Goal: Task Accomplishment & Management: Complete application form

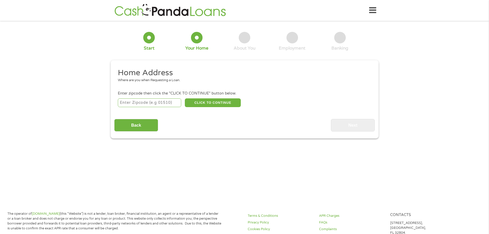
click at [161, 103] on input "number" at bounding box center [149, 102] width 63 height 9
type input "89015"
select select "[US_STATE]"
click at [197, 104] on button "CLICK TO CONTINUE" at bounding box center [213, 102] width 56 height 9
type input "89015"
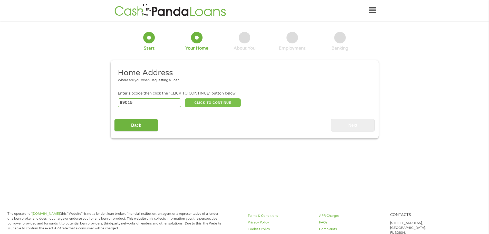
type input "[PERSON_NAME]"
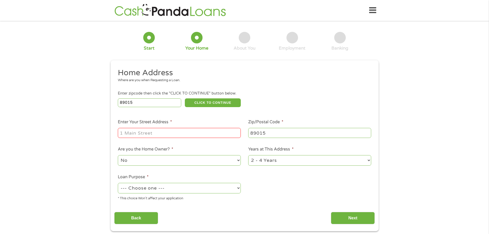
click at [144, 132] on input "Enter Your Street Address *" at bounding box center [179, 133] width 123 height 10
type input "930 ANCHOR DR"
click at [148, 159] on select "No Yes" at bounding box center [179, 160] width 123 height 11
click at [171, 190] on select "--- Choose one --- Pay Bills Debt Consolidation Home Improvement Major Purchase…" at bounding box center [179, 188] width 123 height 11
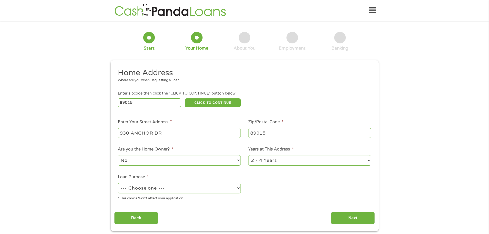
select select "medicalexpenses"
click at [118, 183] on select "--- Choose one --- Pay Bills Debt Consolidation Home Improvement Major Purchase…" at bounding box center [179, 188] width 123 height 11
click at [360, 219] on input "Next" at bounding box center [353, 218] width 44 height 13
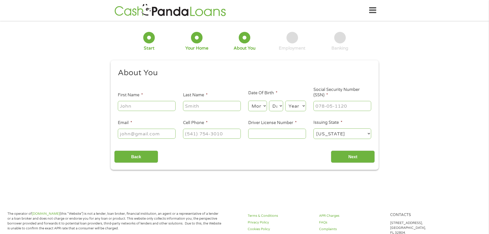
scroll to position [2, 2]
click at [157, 105] on input "First Name *" at bounding box center [147, 106] width 58 height 10
type input "[PERSON_NAME]"
click at [207, 106] on input "Nukk" at bounding box center [212, 106] width 58 height 10
type input "Null"
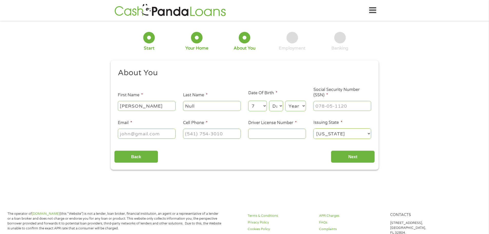
select select "8"
select select "9"
select select "1956"
type input "554-17-1007"
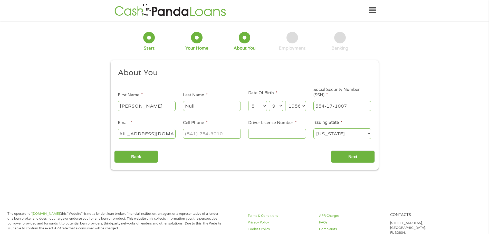
type input "[EMAIL_ADDRESS][DOMAIN_NAME]"
type input "[PHONE_NUMBER]"
type input "1700890487"
click at [336, 156] on input "Next" at bounding box center [353, 157] width 44 height 13
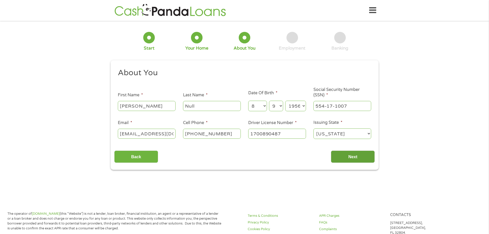
scroll to position [2, 2]
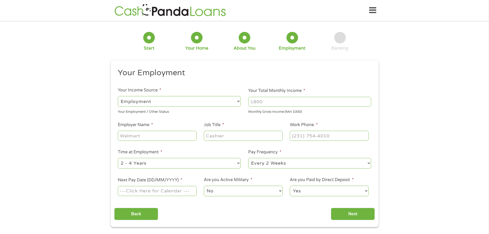
click at [165, 102] on select "--- Choose one --- Employment [DEMOGRAPHIC_DATA] Benefits" at bounding box center [179, 101] width 123 height 11
select select "benefits"
click at [118, 96] on select "--- Choose one --- Employment [DEMOGRAPHIC_DATA] Benefits" at bounding box center [179, 101] width 123 height 11
type input "Other"
type input "[PHONE_NUMBER]"
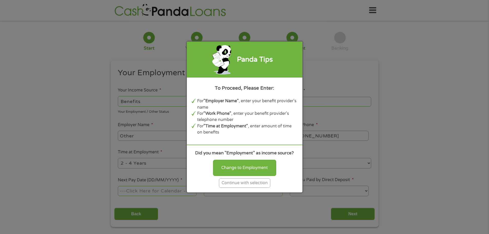
click at [238, 183] on div "Continue with selection" at bounding box center [244, 183] width 51 height 10
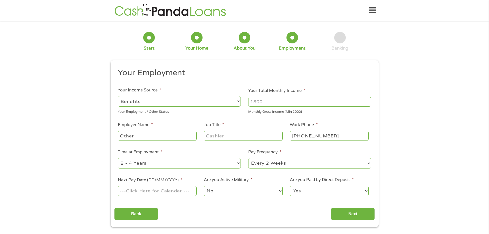
click at [265, 105] on input "Your Total Monthly Income *" at bounding box center [309, 102] width 123 height 10
type input "1403"
click at [238, 137] on input "Job Title *" at bounding box center [243, 136] width 79 height 10
type input "Accounting"
click at [268, 167] on select "--- Choose one --- Every 2 Weeks Every Week Monthly Semi-Monthly" at bounding box center [309, 163] width 123 height 11
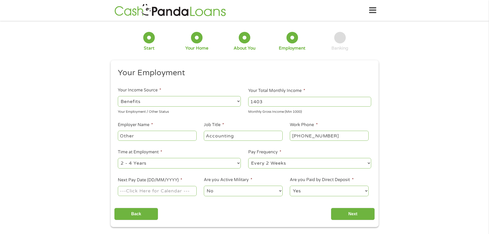
select select "monthly"
click at [248, 158] on select "--- Choose one --- Every 2 Weeks Every Week Monthly Semi-Monthly" at bounding box center [309, 163] width 123 height 11
click at [170, 191] on input "Next Pay Date (DD/MM/YYYY) *" at bounding box center [157, 191] width 79 height 10
type input "[DATE]"
click at [354, 213] on input "Next" at bounding box center [353, 214] width 44 height 13
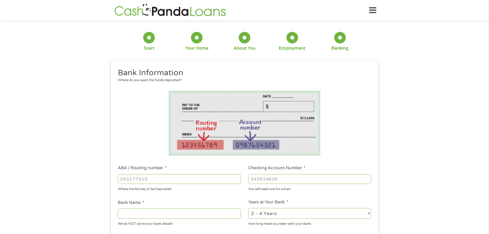
click at [159, 180] on input "ABA / Routing number *" at bounding box center [179, 179] width 123 height 10
type input "122400724"
type input "BANK OF AMERICA NA"
type input "122400724"
click at [277, 180] on input "Checking Account Number *" at bounding box center [309, 179] width 123 height 10
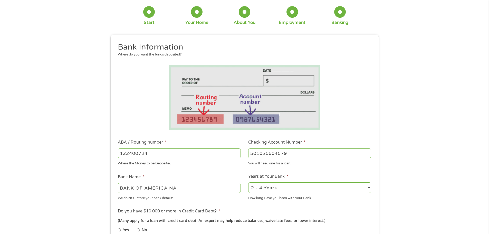
scroll to position [51, 0]
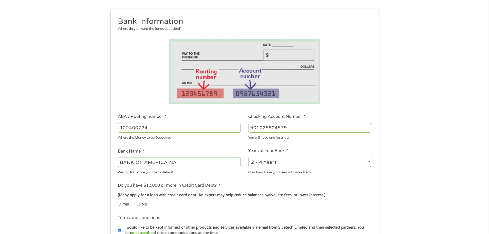
type input "501025604579"
click at [273, 162] on select "2 - 4 Years 6 - 12 Months 1 - 2 Years Over 4 Years" at bounding box center [309, 162] width 123 height 11
select select "60months"
click at [248, 157] on select "2 - 4 Years 6 - 12 Months 1 - 2 Years Over 4 Years" at bounding box center [309, 162] width 123 height 11
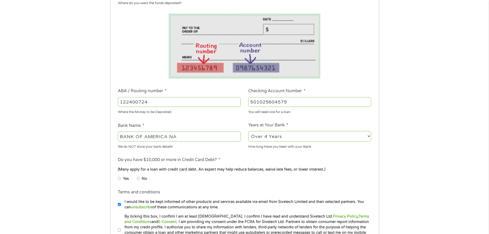
scroll to position [103, 0]
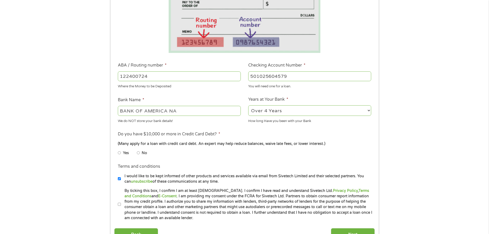
click at [138, 153] on input "No" at bounding box center [138, 153] width 3 height 8
radio input "true"
click at [116, 181] on li "Terms and conditions I would like to be kept informed of other products and ser…" at bounding box center [244, 173] width 261 height 21
click at [119, 179] on input "I would like to be kept informed of other products and services available via e…" at bounding box center [119, 179] width 3 height 8
checkbox input "false"
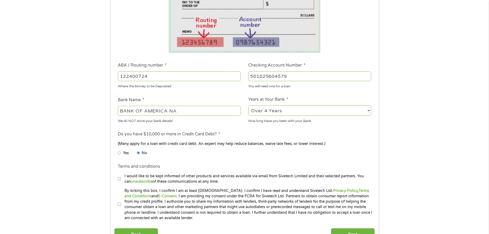
scroll to position [128, 0]
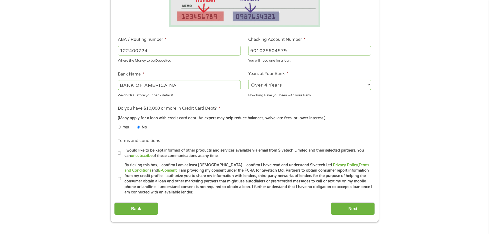
click at [120, 178] on input "By ticking this box, I confirm I am at least [DEMOGRAPHIC_DATA]. I confirm I ha…" at bounding box center [119, 179] width 3 height 8
checkbox input "true"
click at [346, 209] on input "Next" at bounding box center [353, 208] width 44 height 13
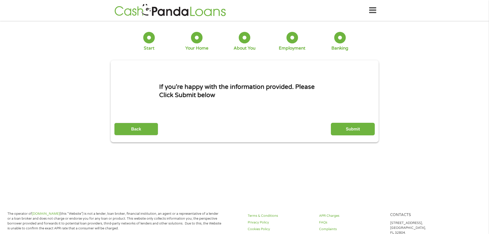
scroll to position [2, 2]
click at [358, 132] on input "Submit" at bounding box center [353, 129] width 44 height 13
